Goal: Find specific page/section: Find specific page/section

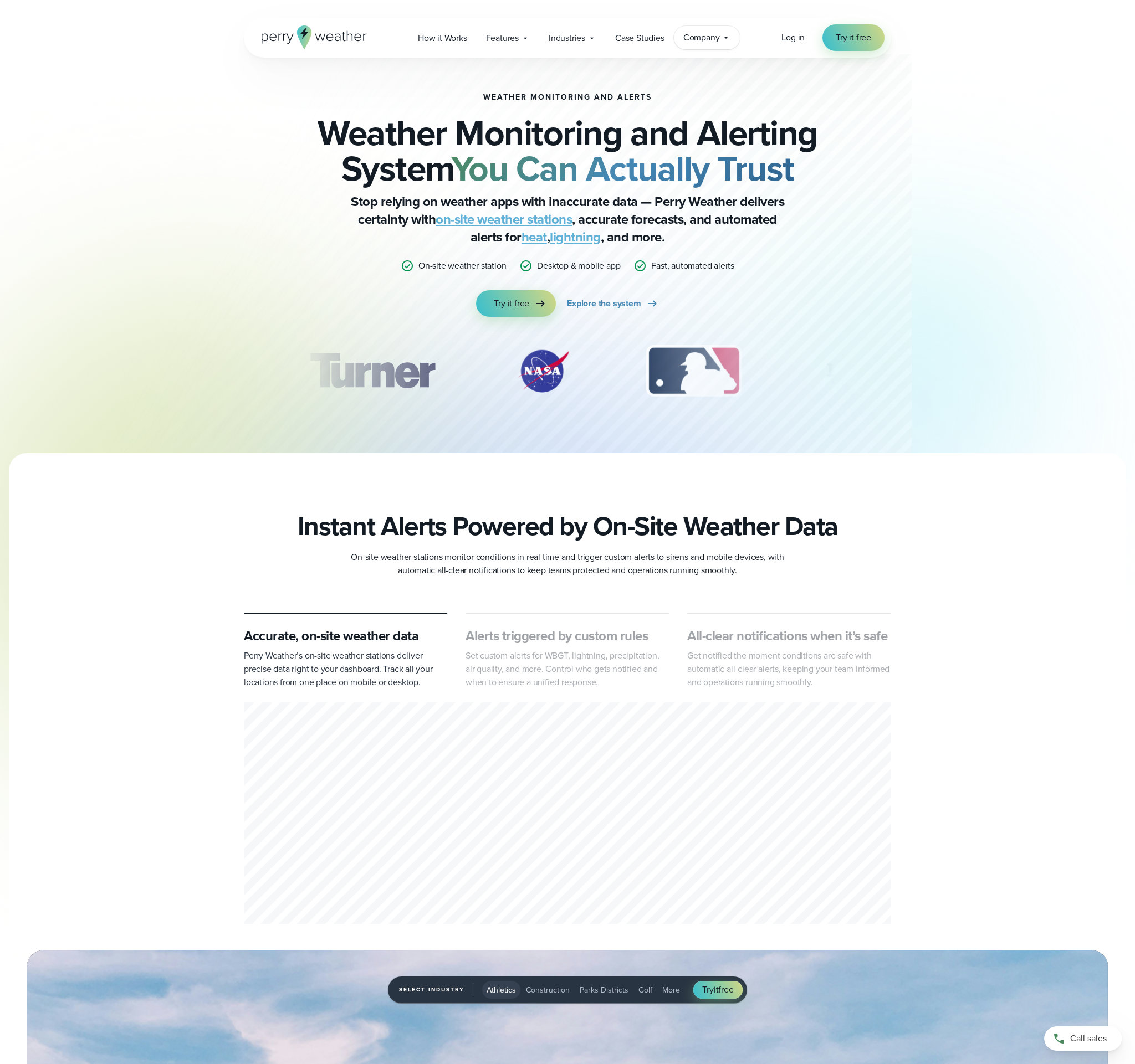
click at [700, 39] on span "Company" at bounding box center [701, 37] width 37 height 13
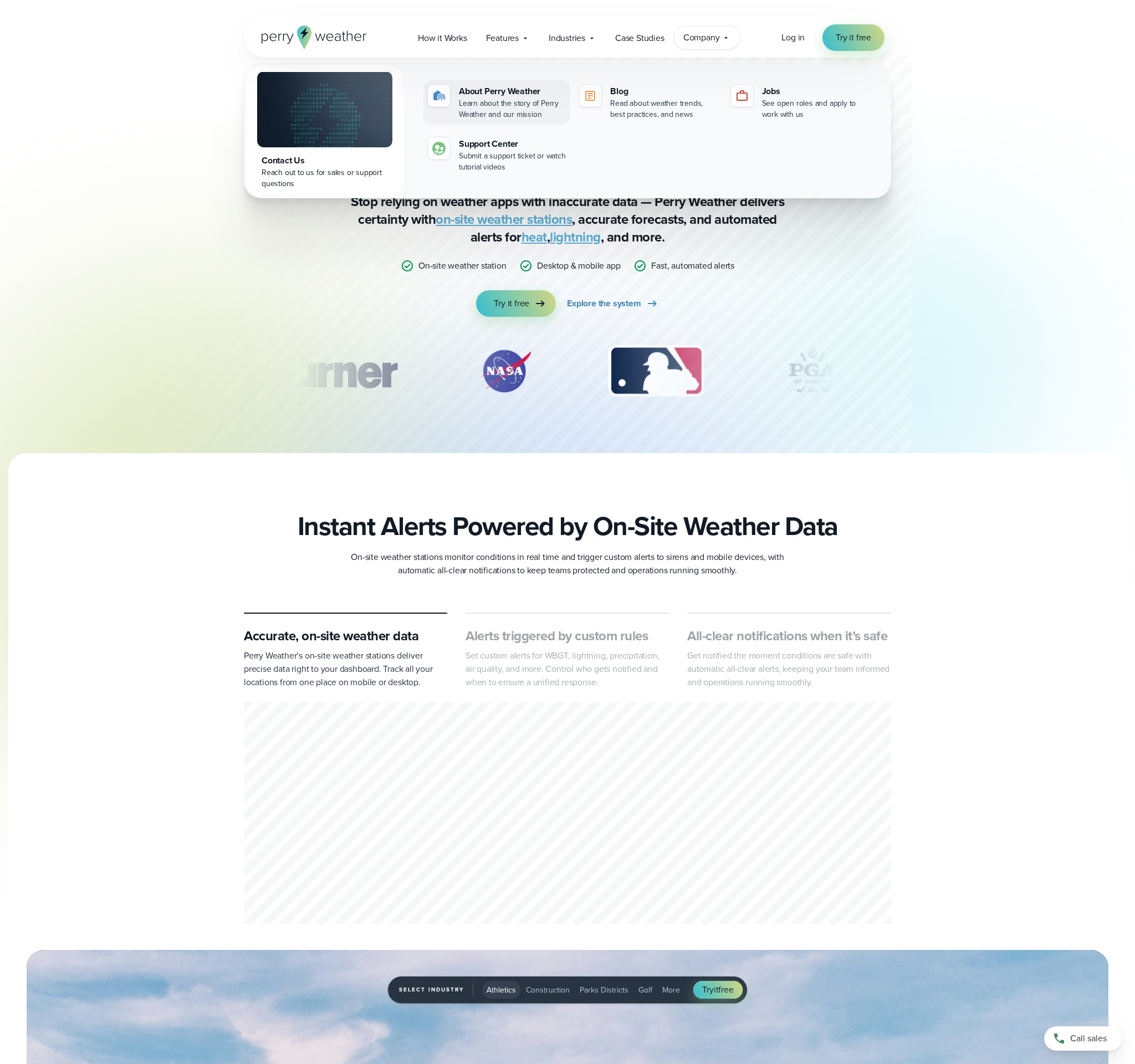
click at [485, 99] on div "Learn about the story of Perry Weather and our mission" at bounding box center [512, 109] width 107 height 22
